Goal: Contribute content: Contribute content

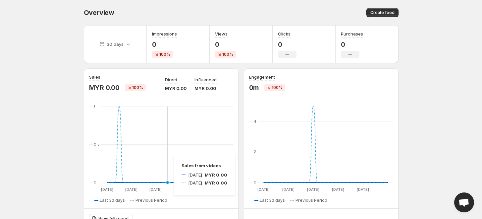
scroll to position [219, 0]
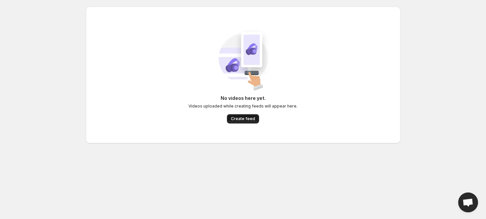
click at [240, 120] on span "Create feed" at bounding box center [243, 118] width 24 height 5
click at [252, 117] on span "Create feed" at bounding box center [243, 118] width 24 height 5
click at [246, 113] on div "No videos here yet. Videos uploaded while creating feeds will appear here. Crea…" at bounding box center [242, 109] width 109 height 28
click at [246, 119] on span "Create feed" at bounding box center [243, 118] width 24 height 5
click at [227, 120] on div "No videos here yet. Videos uploaded while creating feeds will appear here. Crea…" at bounding box center [242, 109] width 109 height 28
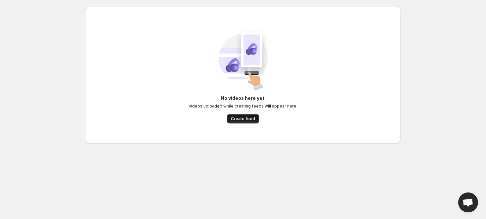
click at [233, 119] on span "Create feed" at bounding box center [243, 118] width 24 height 5
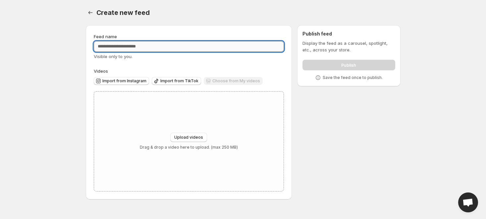
click at [145, 51] on input "Feed name" at bounding box center [189, 46] width 190 height 11
type input "**********"
click at [189, 136] on span "Upload videos" at bounding box center [188, 136] width 29 height 5
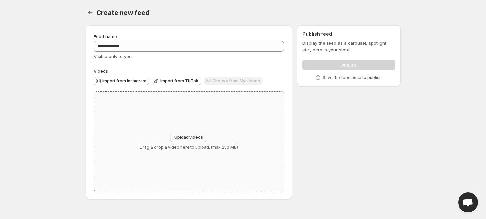
type input "**********"
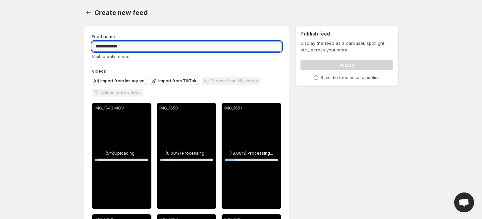
click at [152, 50] on input "**********" at bounding box center [187, 46] width 190 height 11
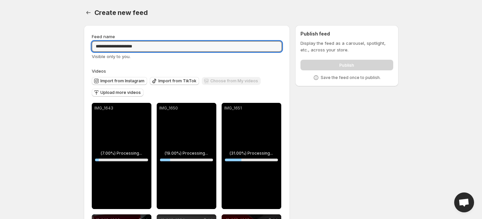
type input "**********"
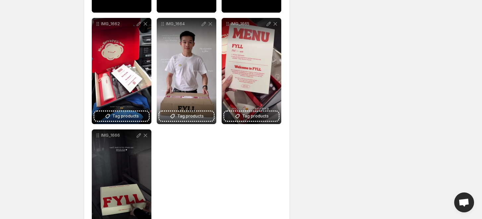
scroll to position [184, 0]
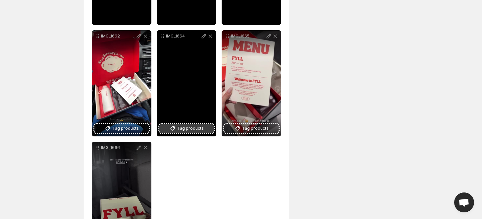
click at [195, 130] on span "Tag products" at bounding box center [190, 128] width 26 height 7
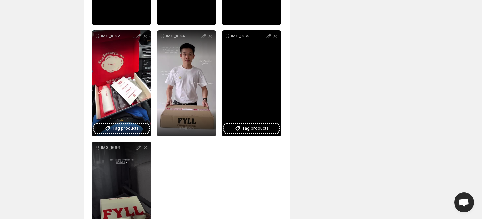
click at [261, 129] on span "Tag products" at bounding box center [255, 128] width 26 height 7
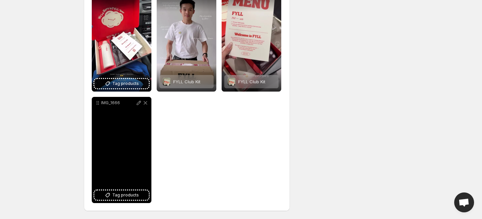
scroll to position [229, 0]
click at [129, 193] on span "Tag products" at bounding box center [125, 194] width 26 height 7
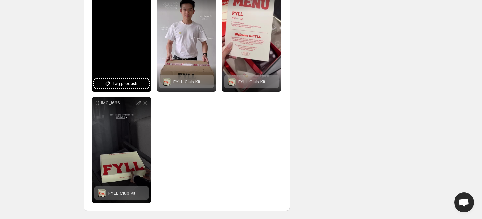
click at [140, 90] on div "IMG_1662" at bounding box center [122, 38] width 60 height 106
click at [139, 79] on button "Tag products" at bounding box center [121, 83] width 54 height 9
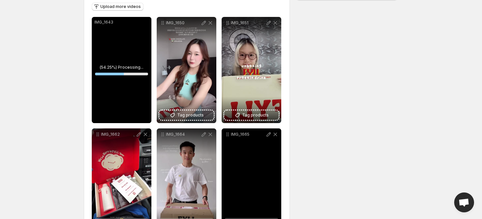
scroll to position [82, 0]
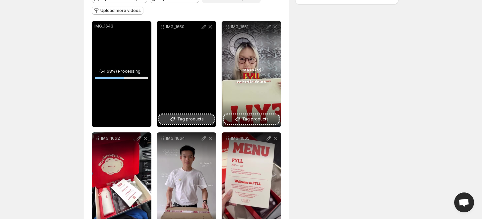
click at [188, 119] on span "Tag products" at bounding box center [190, 119] width 26 height 7
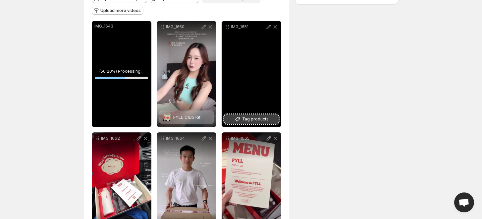
click at [260, 117] on span "Tag products" at bounding box center [255, 119] width 26 height 7
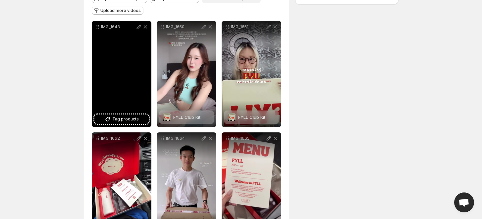
click at [124, 113] on div "IMG_1643" at bounding box center [122, 74] width 60 height 106
click at [125, 121] on span "Tag products" at bounding box center [125, 119] width 26 height 7
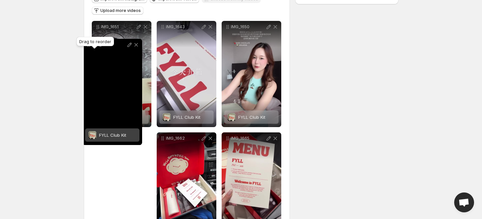
drag, startPoint x: 163, startPoint y: 139, endPoint x: 88, endPoint y: 46, distance: 119.2
click at [88, 46] on body "**********" at bounding box center [241, 27] width 482 height 219
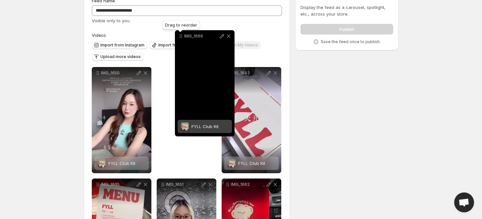
scroll to position [34, 0]
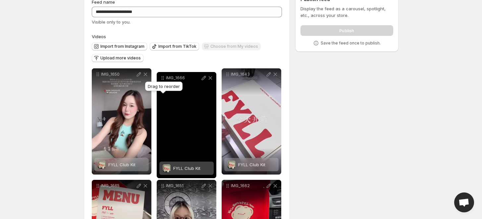
drag, startPoint x: 94, startPoint y: 177, endPoint x: 159, endPoint y: 77, distance: 119.2
click at [159, 77] on icon at bounding box center [162, 77] width 7 height 7
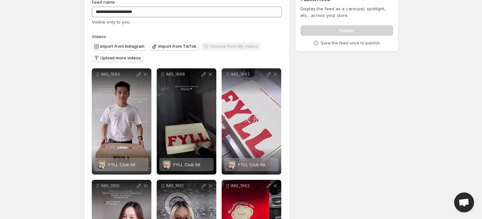
scroll to position [71, 0]
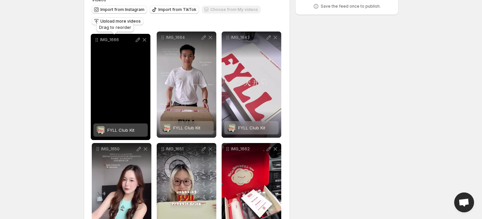
drag, startPoint x: 165, startPoint y: 39, endPoint x: 99, endPoint y: 41, distance: 65.9
click at [99, 41] on icon at bounding box center [96, 39] width 7 height 7
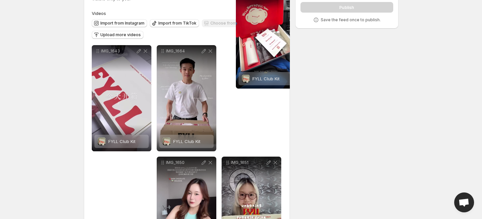
scroll to position [0, 0]
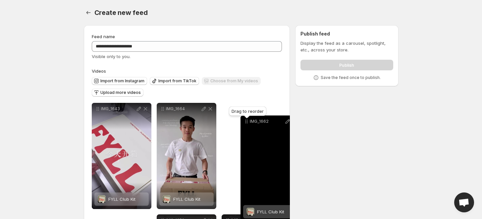
drag, startPoint x: 227, startPoint y: 112, endPoint x: 246, endPoint y: 121, distance: 21.0
click at [246, 121] on icon at bounding box center [246, 121] width 7 height 7
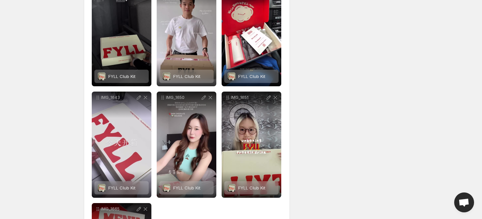
scroll to position [110, 0]
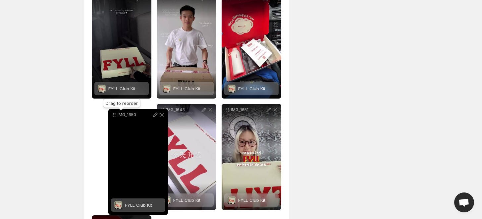
drag, startPoint x: 163, startPoint y: 111, endPoint x: 114, endPoint y: 116, distance: 48.6
click at [114, 116] on icon at bounding box center [114, 114] width 7 height 7
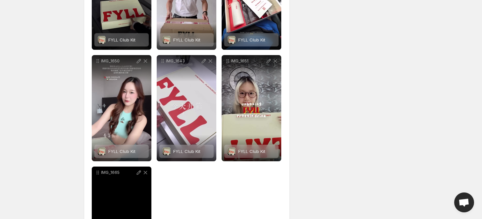
scroll to position [221, 0]
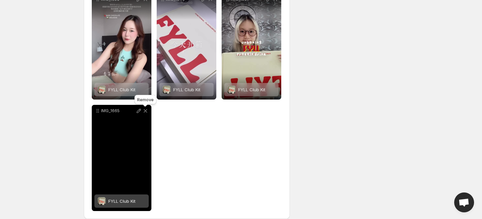
click at [145, 109] on icon at bounding box center [145, 110] width 7 height 7
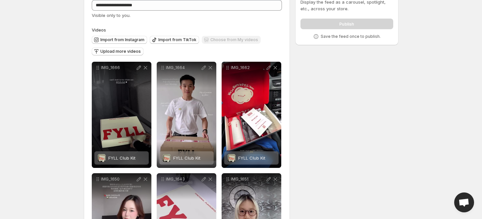
scroll to position [0, 0]
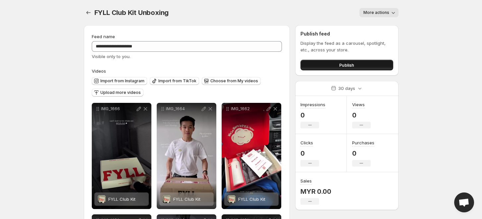
click at [332, 63] on button "Publish" at bounding box center [346, 65] width 92 height 11
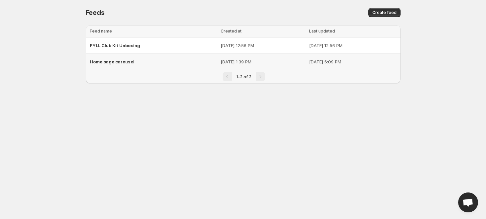
click at [123, 63] on span "Home page carousel" at bounding box center [112, 61] width 45 height 5
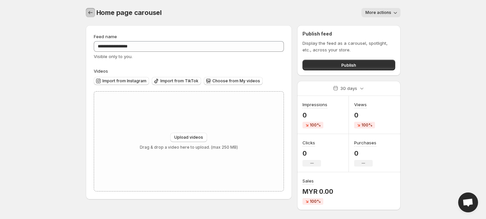
click at [87, 13] on icon "Settings" at bounding box center [90, 12] width 7 height 7
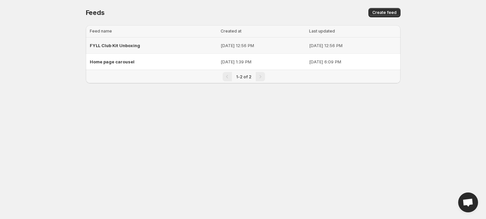
click at [102, 46] on span "FYLL Club Kit Unboxing" at bounding box center [115, 45] width 50 height 5
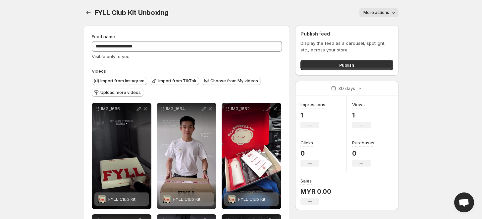
click at [388, 12] on span "More actions" at bounding box center [376, 12] width 26 height 5
